Goal: Book appointment/travel/reservation

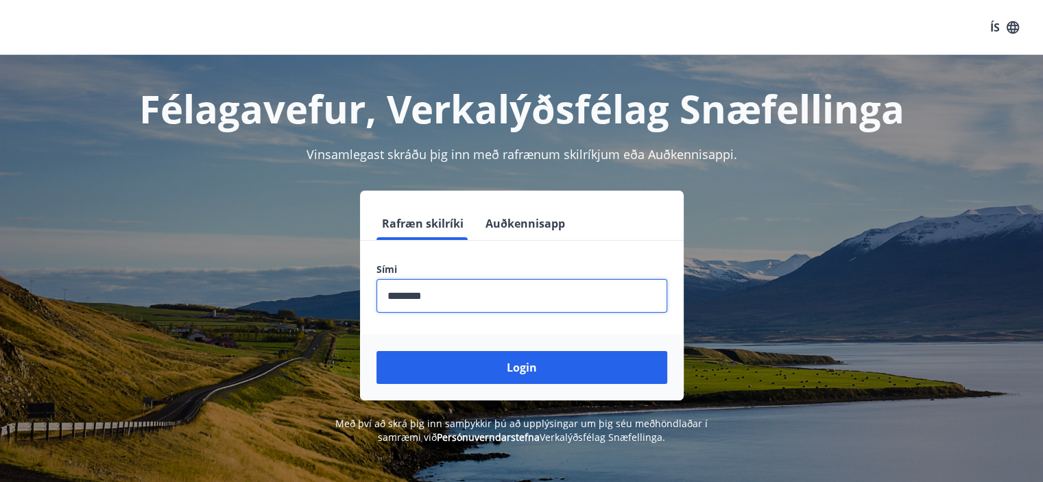
type input "********"
click at [376, 351] on button "Login" at bounding box center [521, 367] width 291 height 33
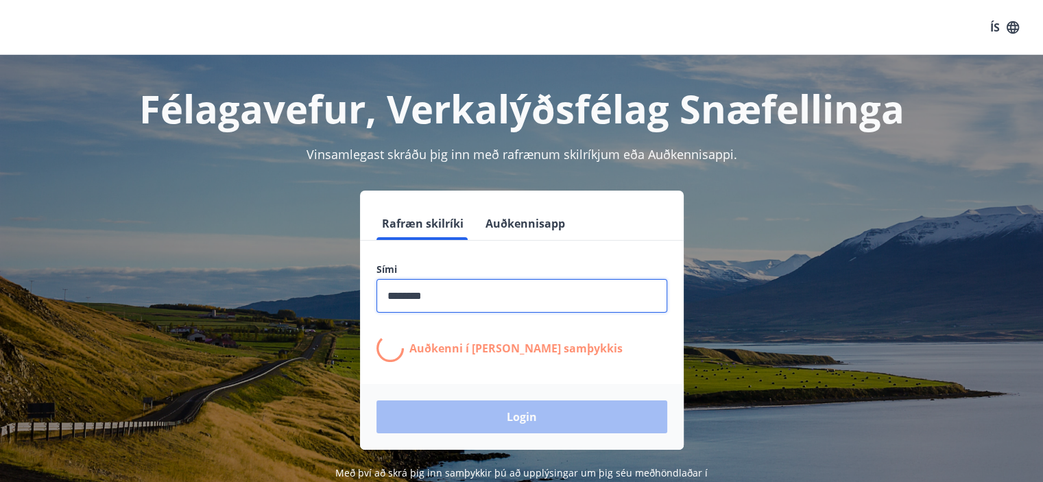
drag, startPoint x: 425, startPoint y: 298, endPoint x: 382, endPoint y: 191, distance: 115.3
click at [425, 295] on input "phone" at bounding box center [521, 296] width 291 height 34
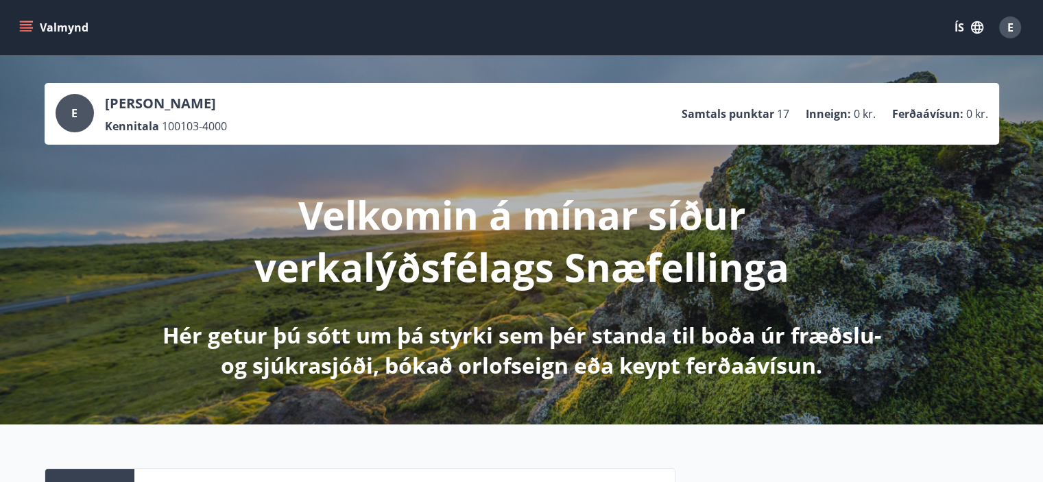
click at [963, 28] on button "ÍS" at bounding box center [969, 27] width 44 height 25
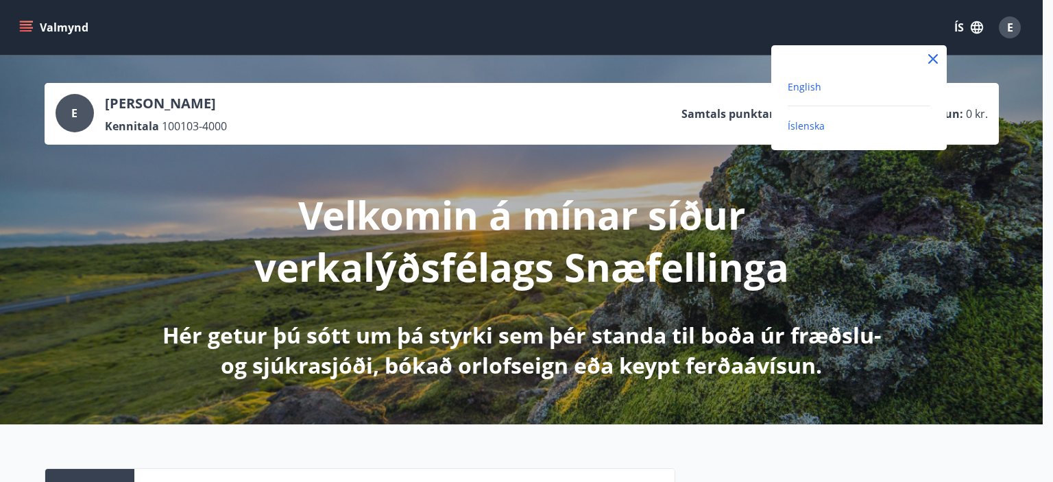
click at [804, 83] on span "English" at bounding box center [805, 86] width 34 height 13
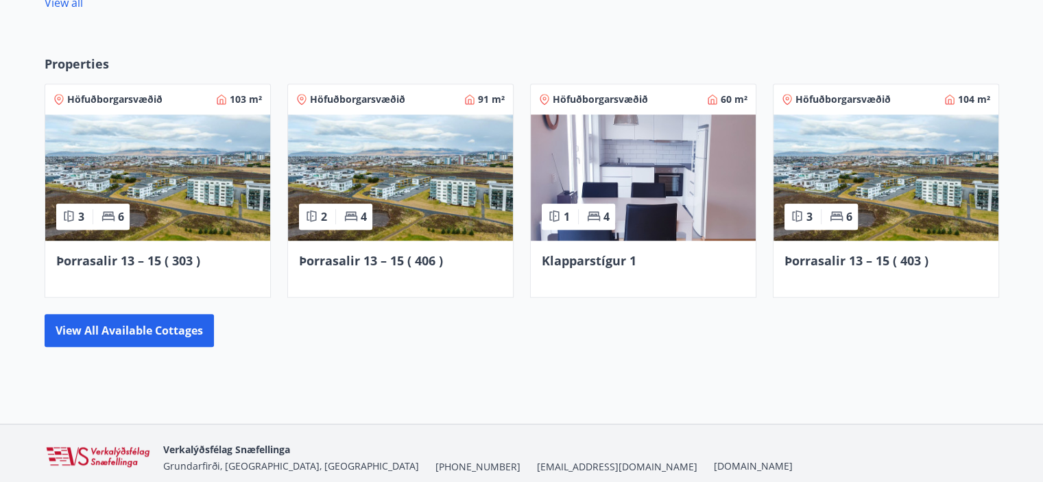
scroll to position [914, 0]
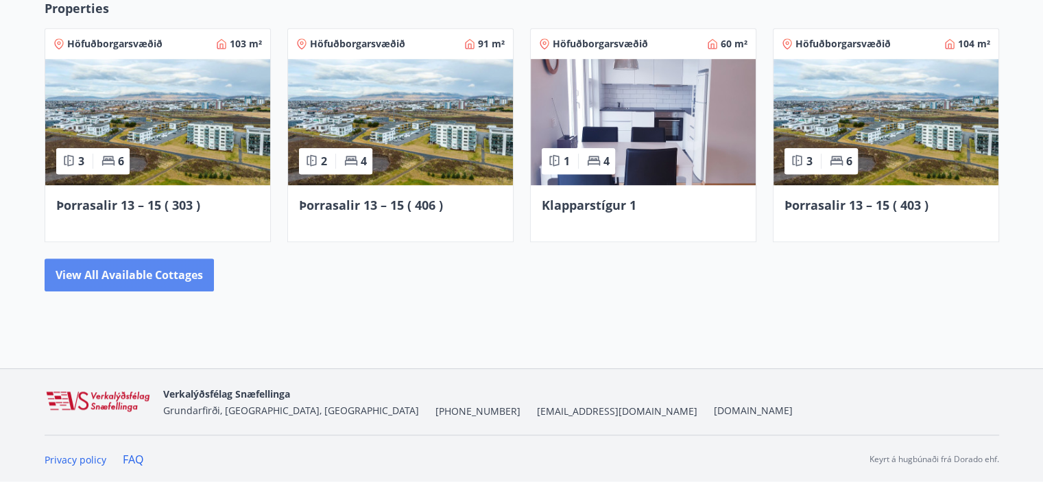
click at [138, 274] on button "View all available cottages" at bounding box center [129, 274] width 169 height 33
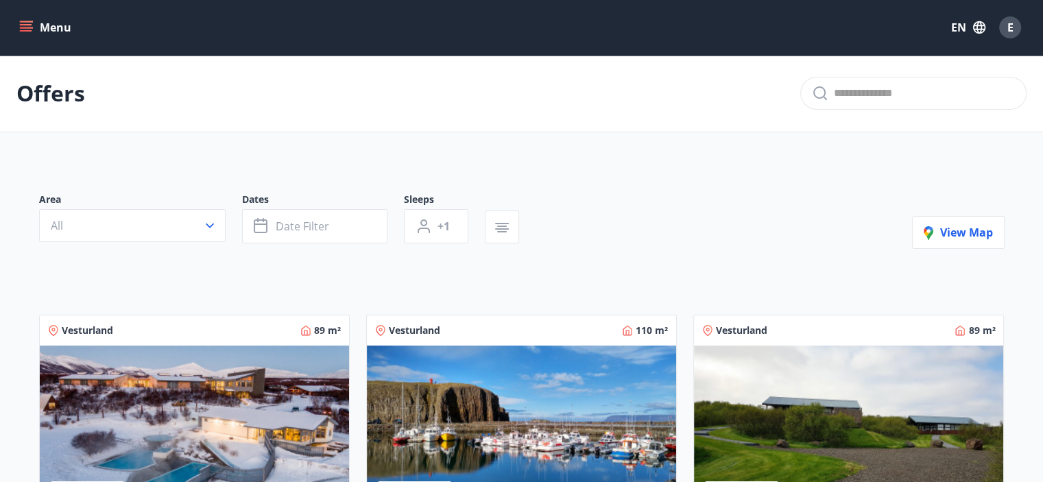
click at [27, 28] on icon "menu" at bounding box center [27, 27] width 15 height 1
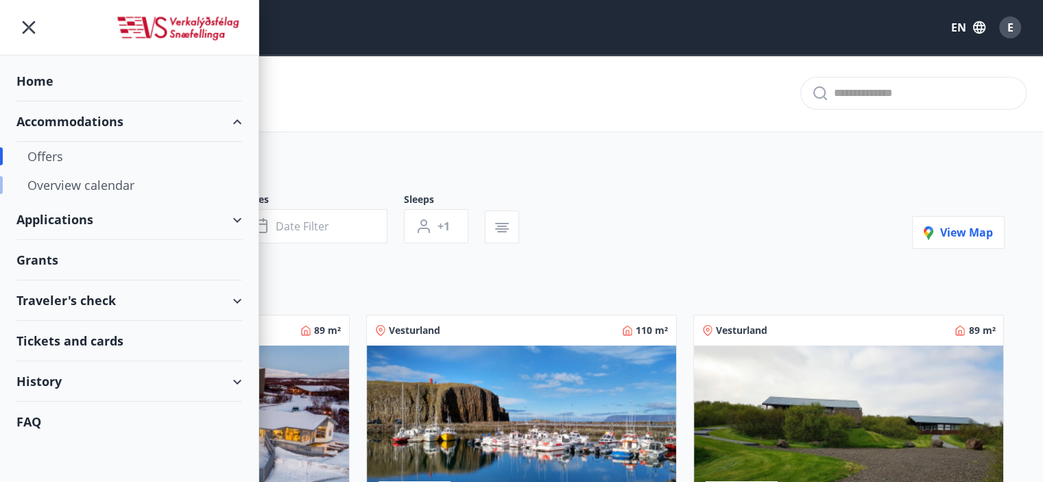
click at [97, 180] on div "Overview calendar" at bounding box center [129, 185] width 204 height 29
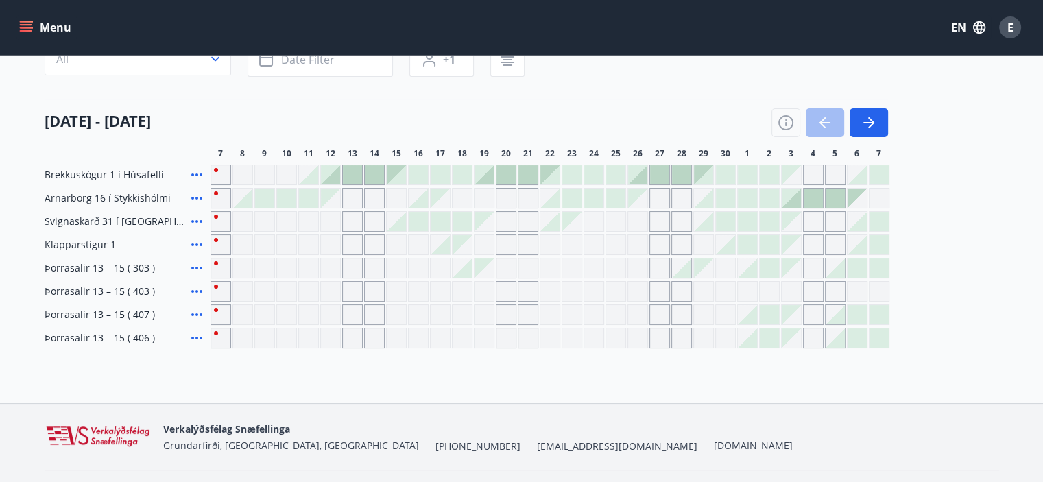
scroll to position [169, 0]
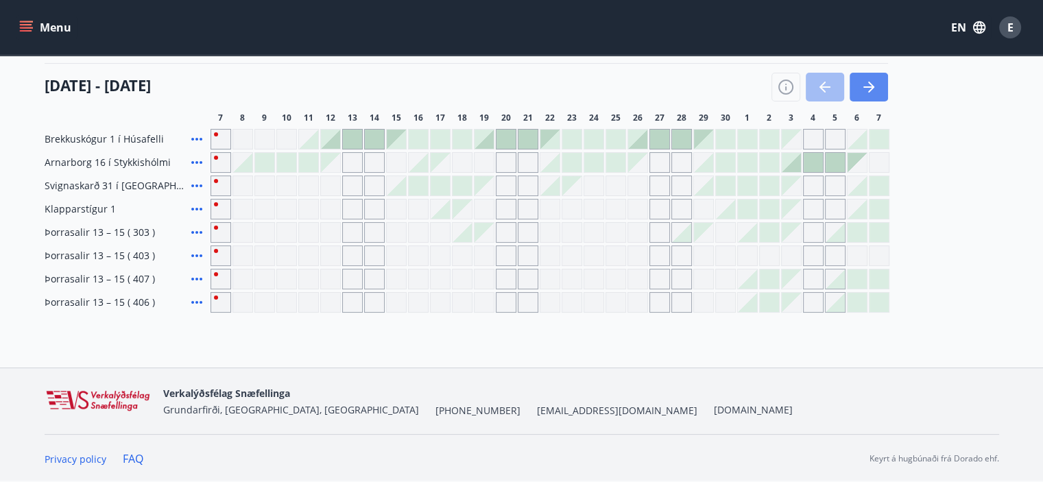
click at [860, 89] on icon "button" at bounding box center [868, 87] width 16 height 16
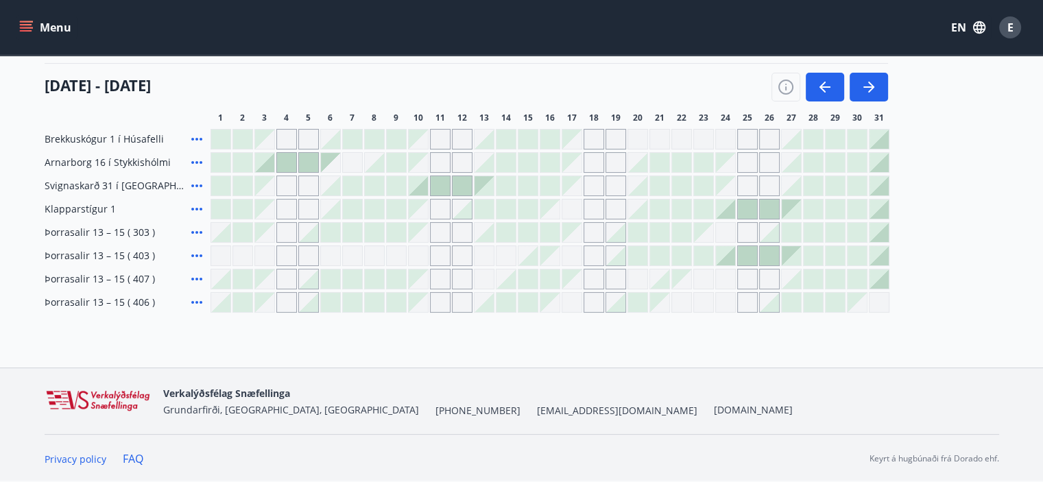
click at [751, 215] on div at bounding box center [747, 209] width 19 height 19
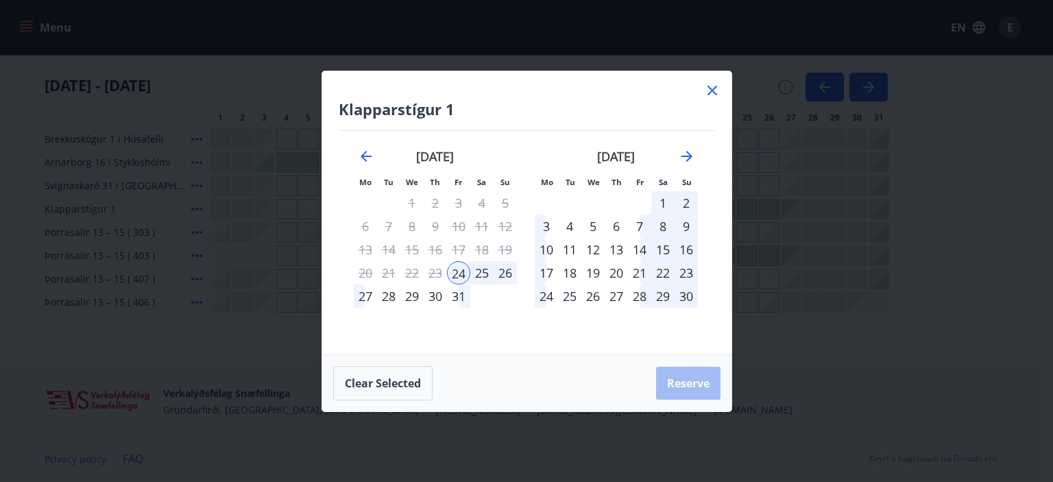
click at [708, 86] on icon at bounding box center [713, 91] width 10 height 10
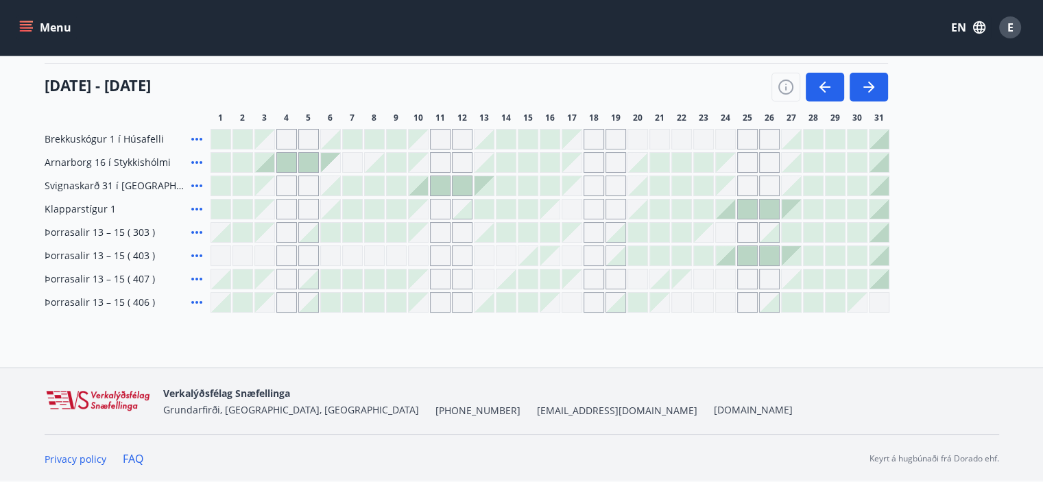
click at [506, 89] on div "[DATE] - [DATE]" at bounding box center [466, 82] width 843 height 38
click at [843, 87] on button "button" at bounding box center [825, 87] width 38 height 29
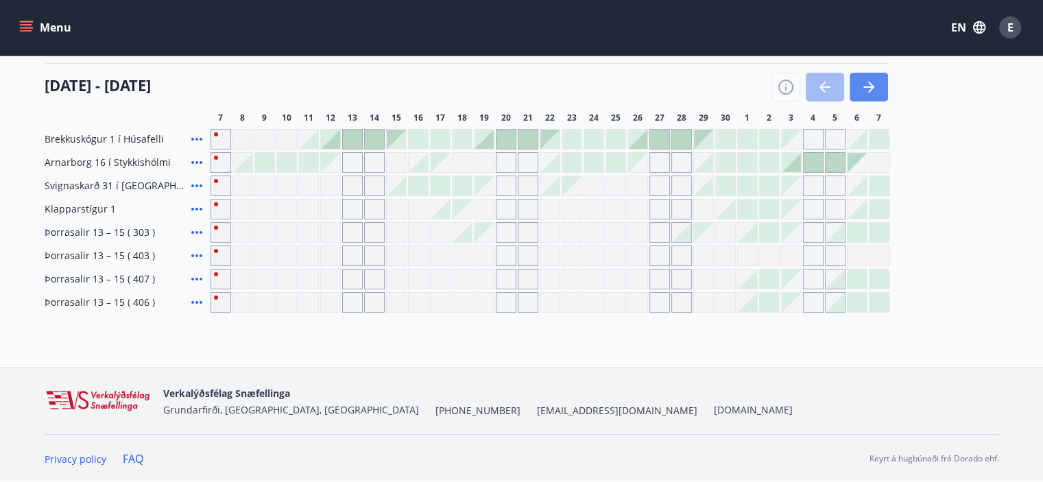
click at [876, 84] on icon "button" at bounding box center [868, 87] width 16 height 16
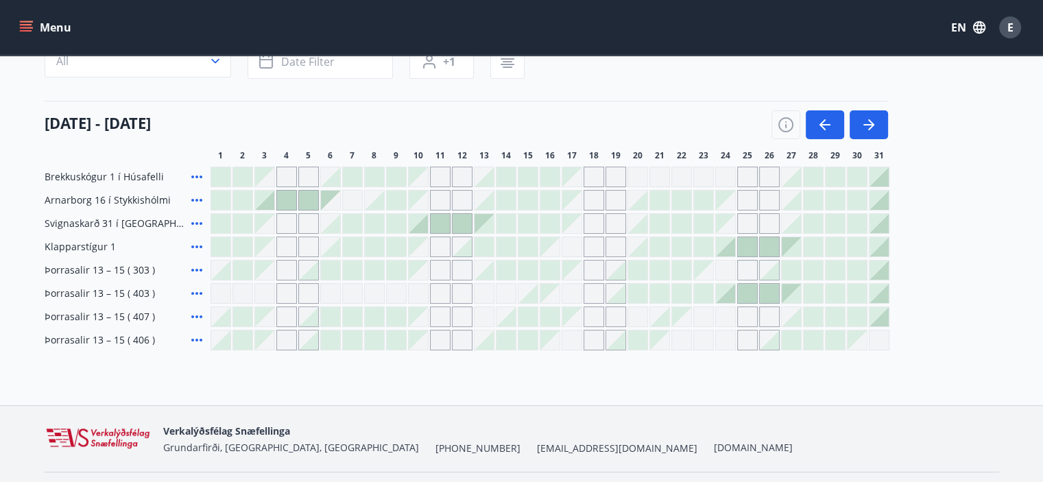
scroll to position [101, 0]
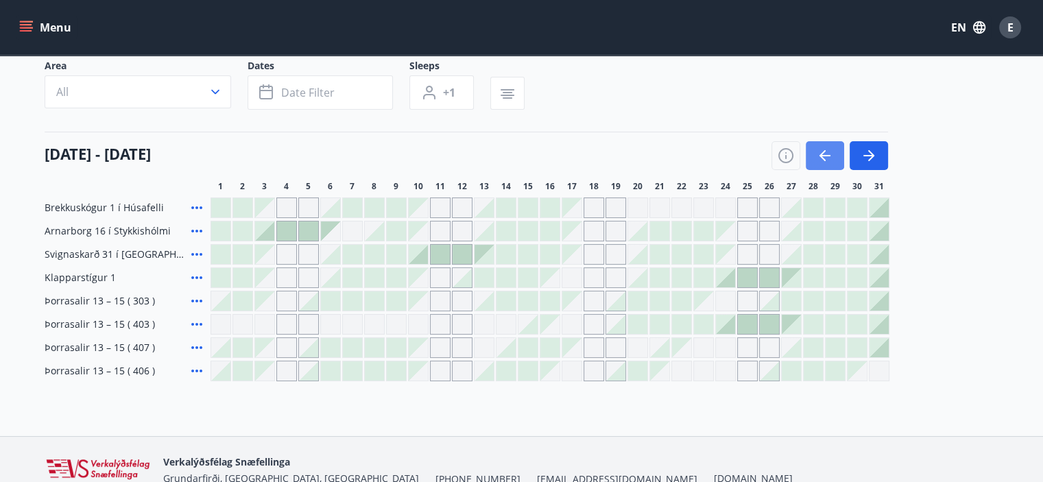
click at [833, 161] on button "button" at bounding box center [825, 155] width 38 height 29
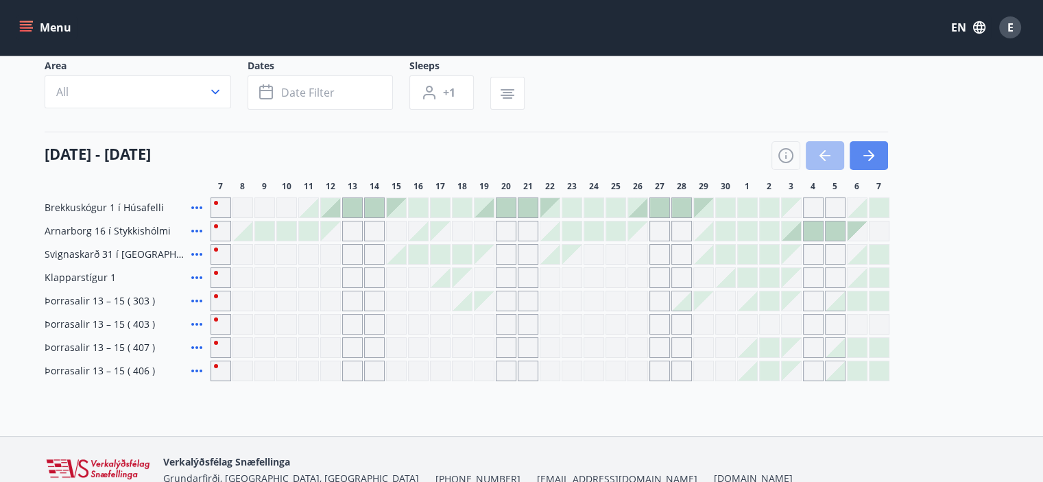
click at [886, 160] on button "button" at bounding box center [868, 155] width 38 height 29
